Goal: Task Accomplishment & Management: Use online tool/utility

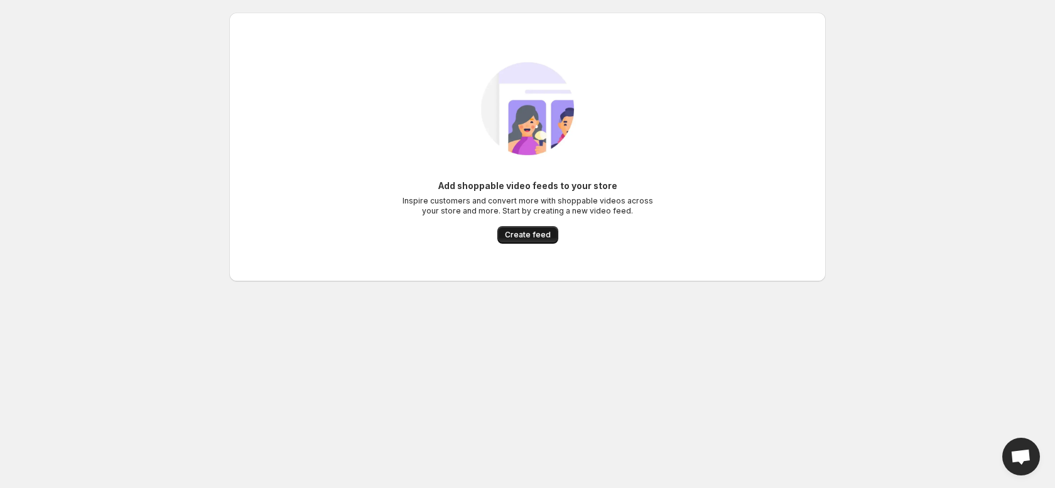
click at [540, 238] on span "Create feed" at bounding box center [528, 235] width 46 height 10
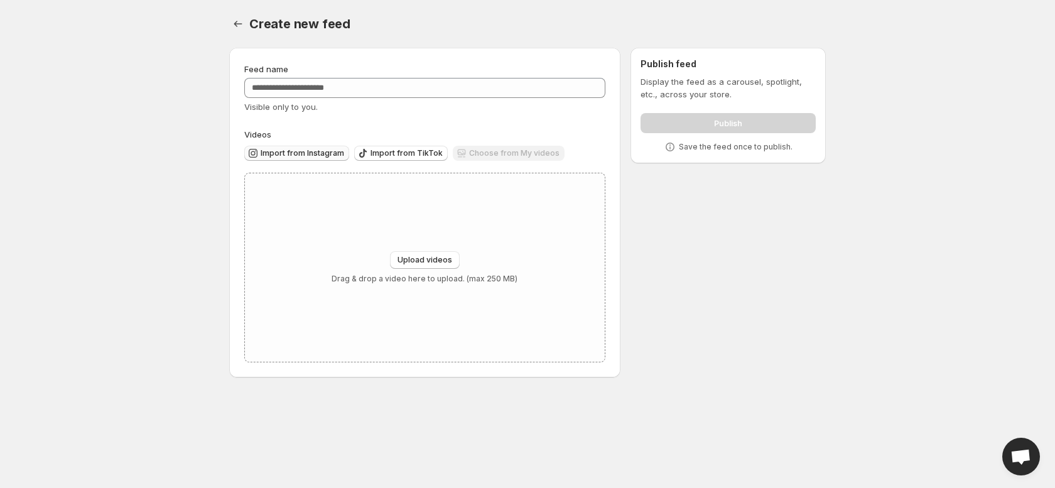
click at [259, 157] on icon "button" at bounding box center [253, 153] width 13 height 13
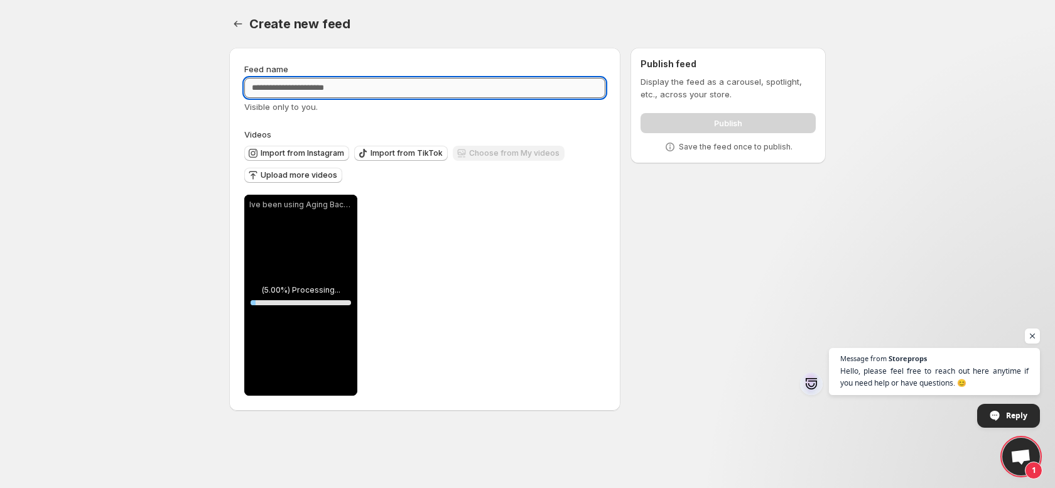
click at [355, 87] on input "Feed name" at bounding box center [424, 88] width 361 height 20
type input "*"
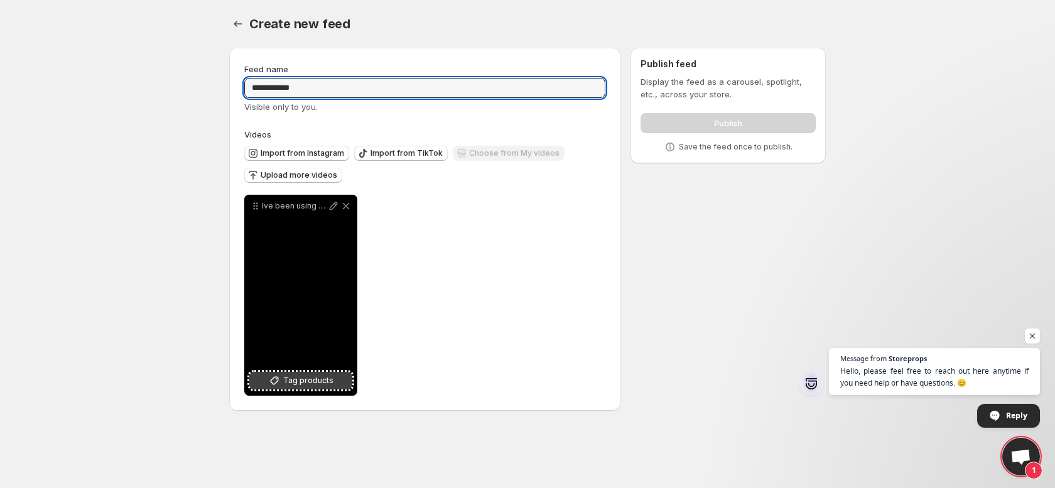
type input "**********"
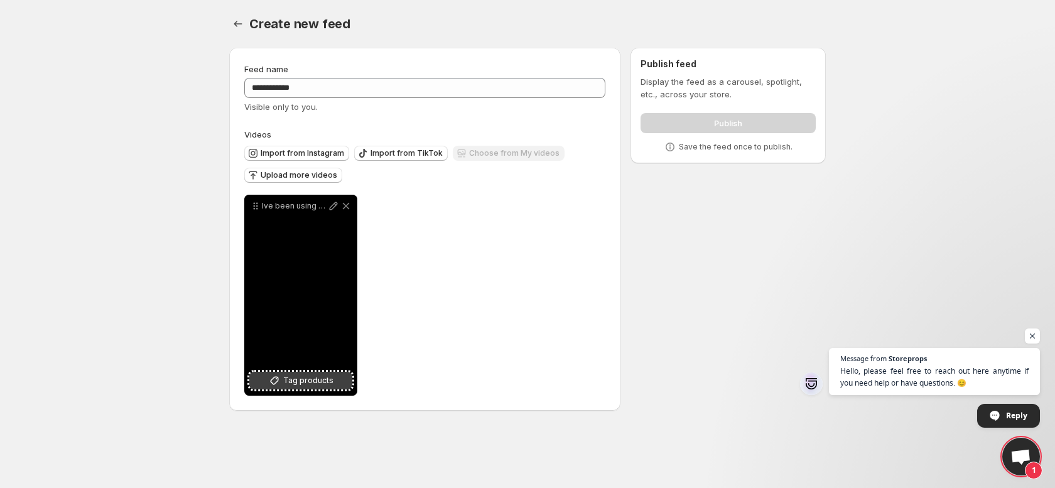
click at [337, 383] on button "Tag products" at bounding box center [300, 381] width 103 height 18
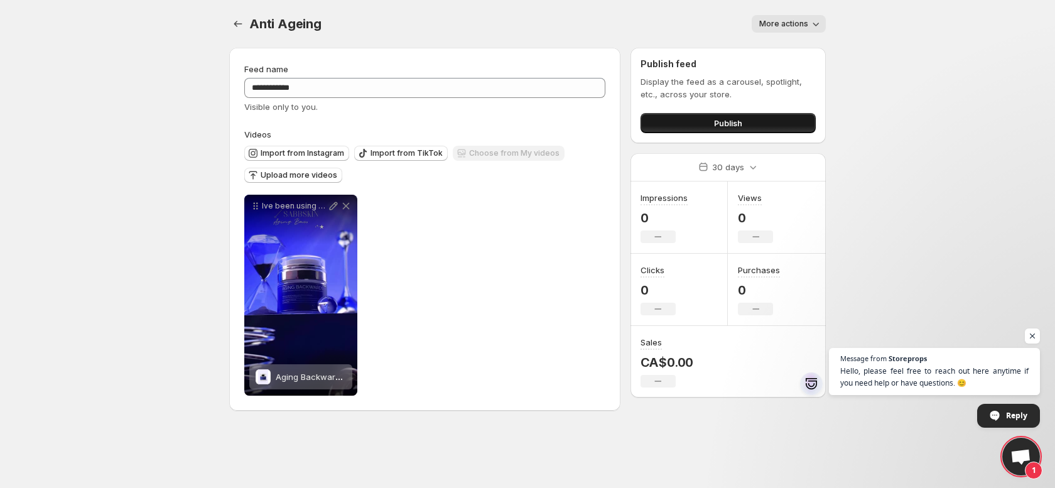
click at [731, 123] on span "Publish" at bounding box center [728, 123] width 28 height 13
